Goal: Answer question/provide support

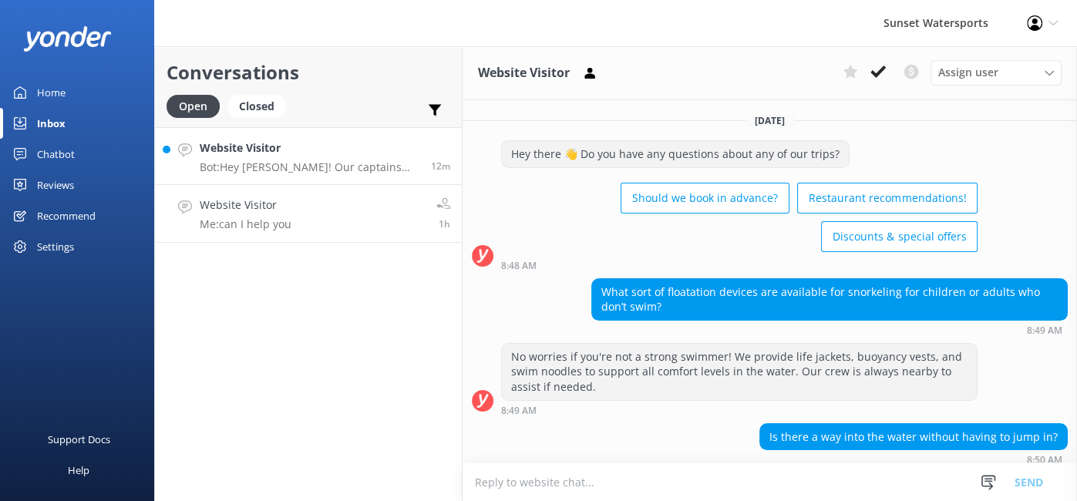
scroll to position [187, 0]
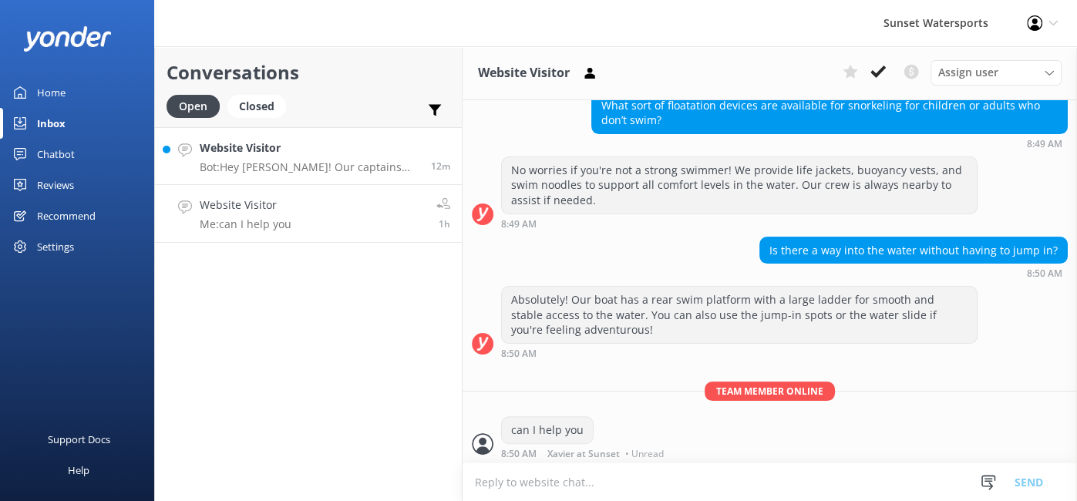
click at [296, 154] on h4 "Website Visitor" at bounding box center [310, 148] width 220 height 17
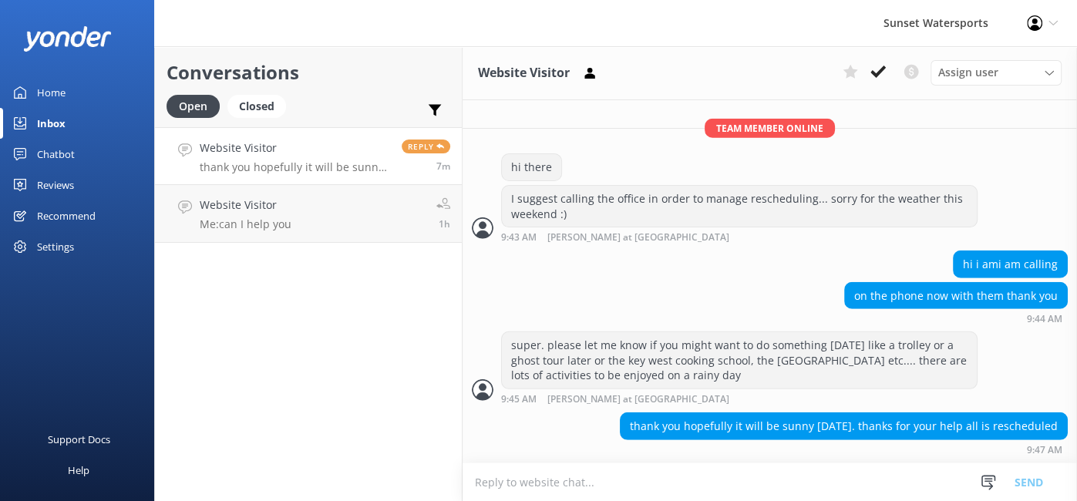
scroll to position [2951, 0]
click at [728, 304] on div "on the phone now with them thank you 9:44 AM" at bounding box center [769, 303] width 614 height 42
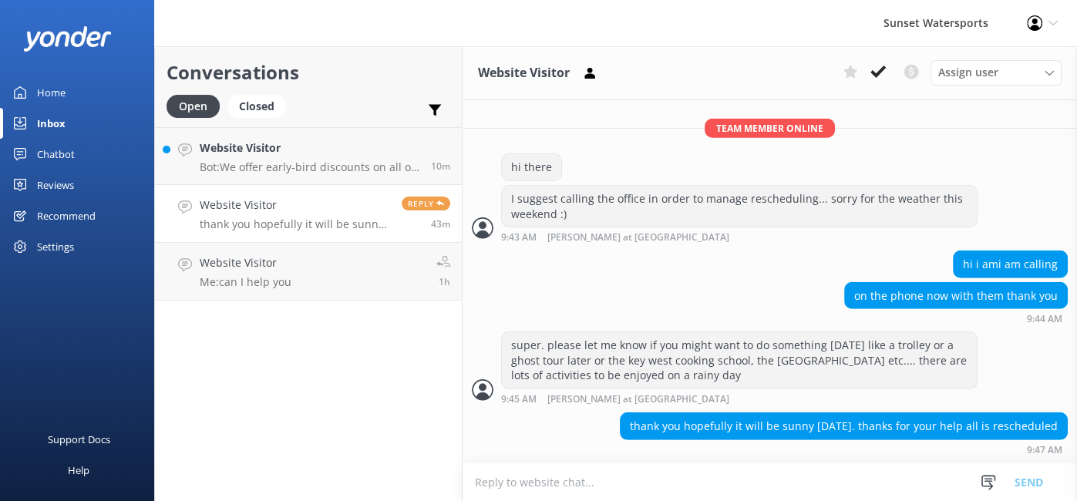
scroll to position [2950, 0]
click at [301, 174] on link "Website Visitor Bot: We offer early-bird discounts on all of our morning trips!…" at bounding box center [308, 156] width 307 height 58
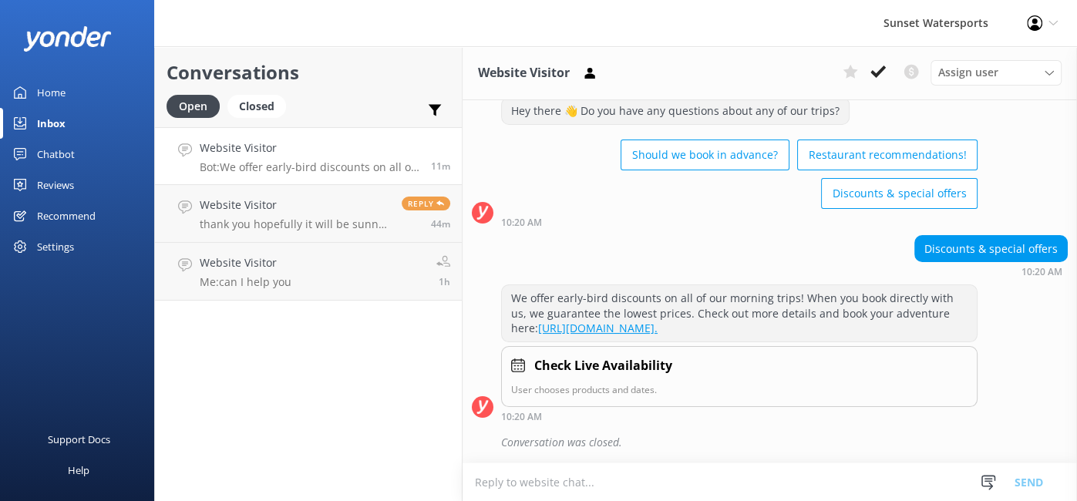
scroll to position [56, 0]
